Goal: Navigation & Orientation: Find specific page/section

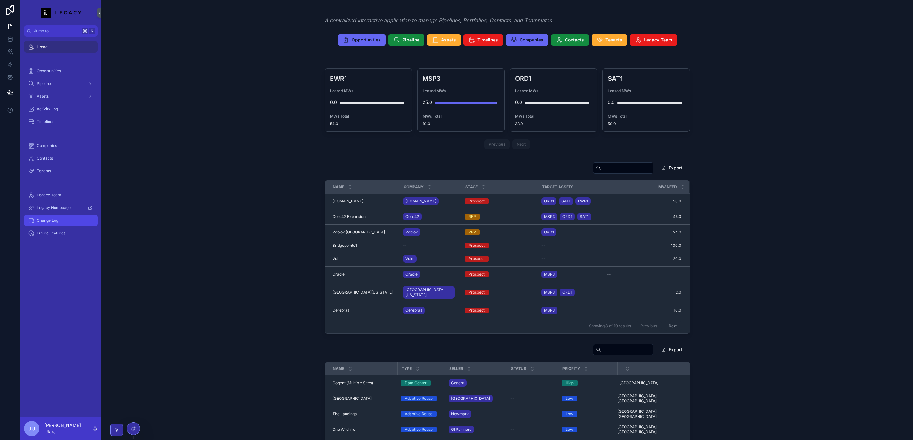
click at [58, 219] on span "Change Log" at bounding box center [48, 220] width 22 height 5
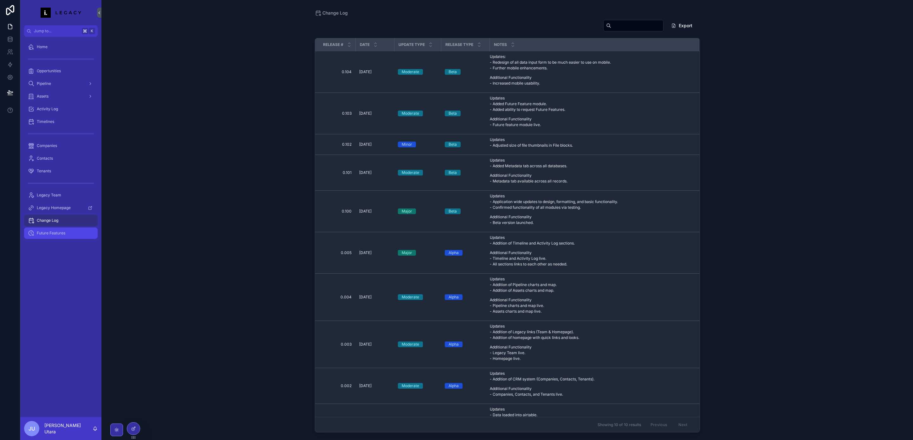
click at [57, 232] on span "Future Features" at bounding box center [51, 233] width 29 height 5
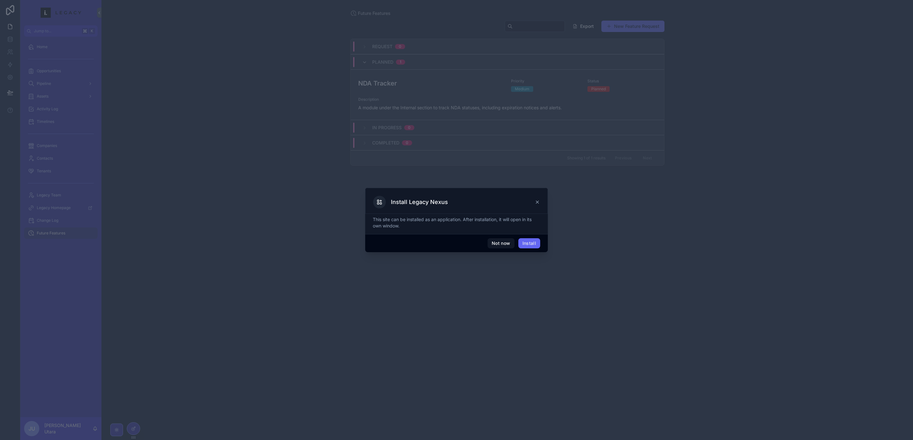
click at [539, 205] on div "Install Legacy Nexus" at bounding box center [456, 202] width 167 height 13
click at [537, 202] on icon at bounding box center [537, 202] width 3 height 3
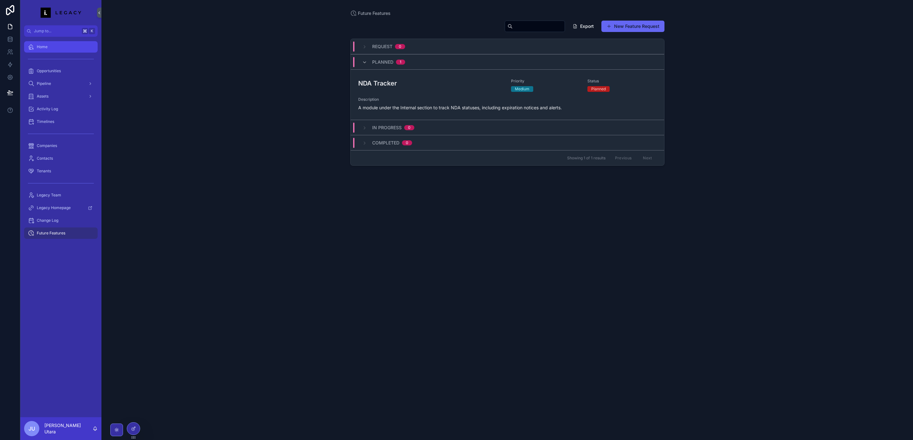
click at [64, 48] on div "Home" at bounding box center [61, 47] width 66 height 10
